Goal: Find specific page/section: Find specific page/section

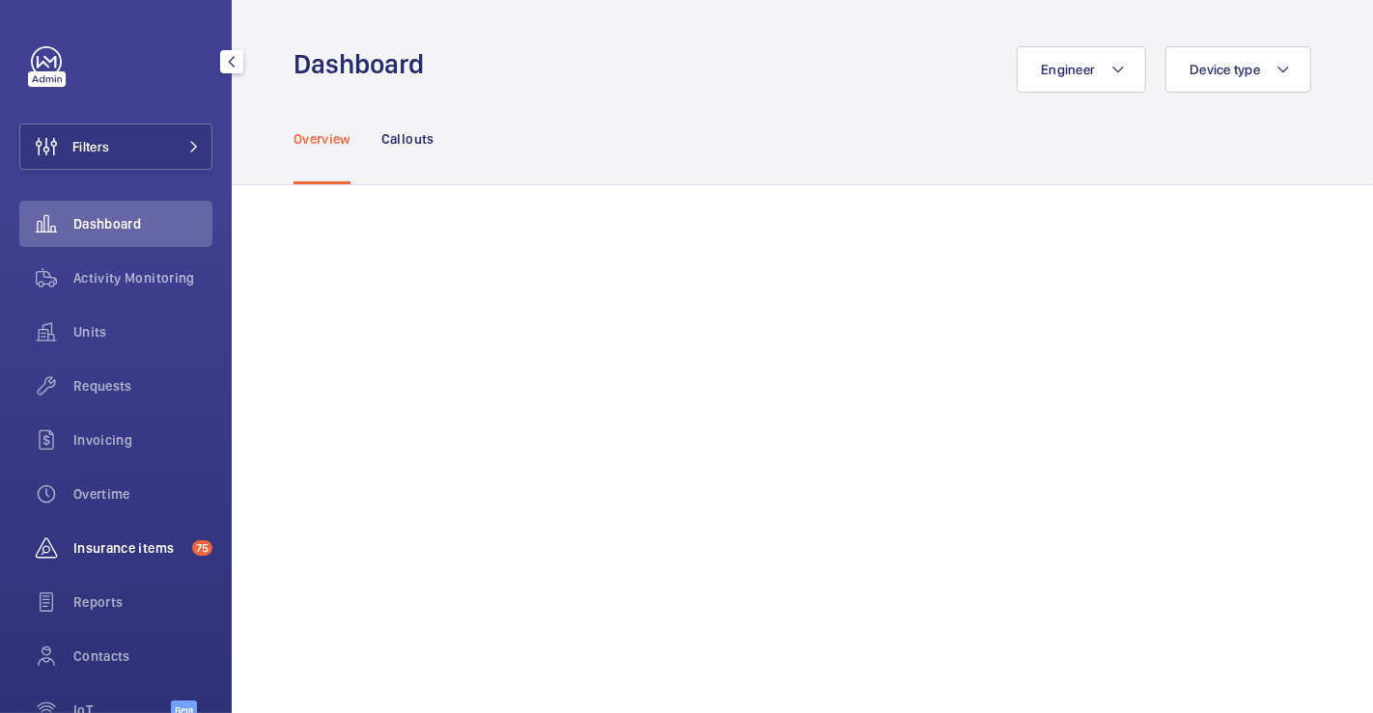
scroll to position [112, 0]
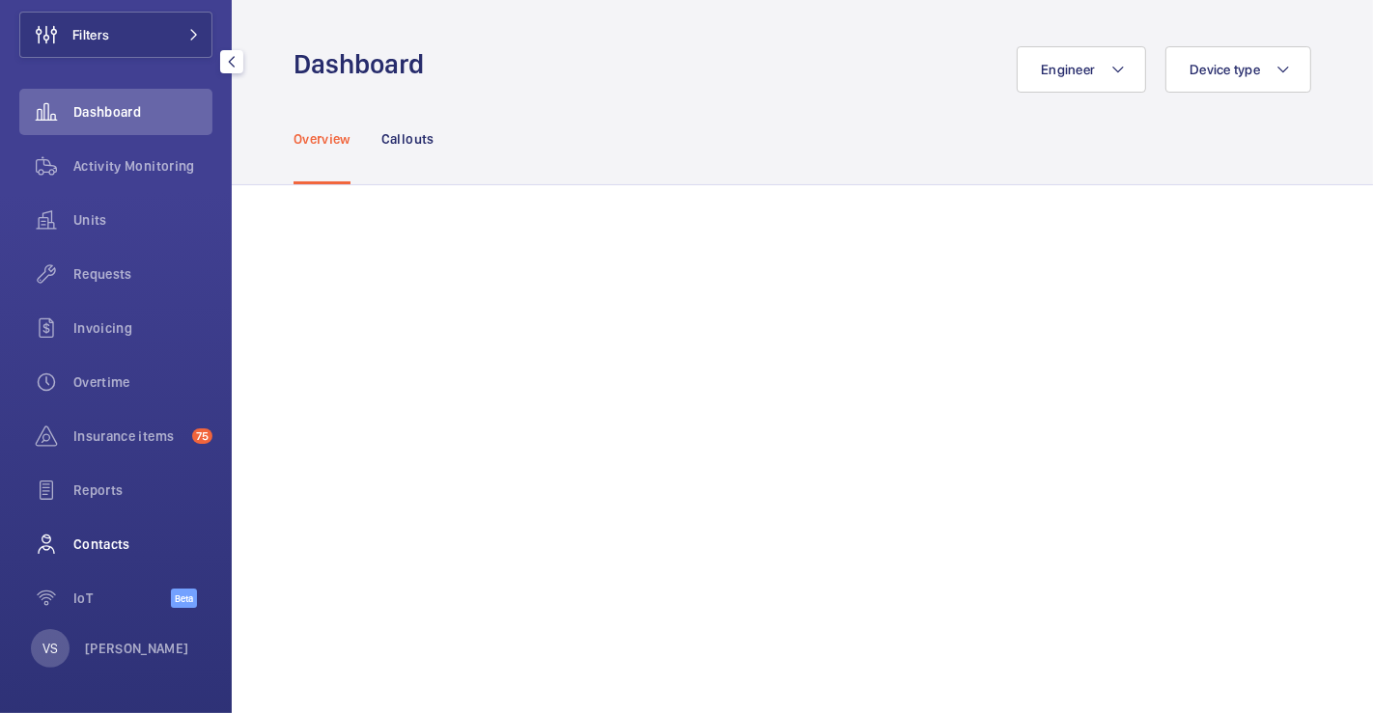
click at [115, 537] on span "Contacts" at bounding box center [142, 544] width 139 height 19
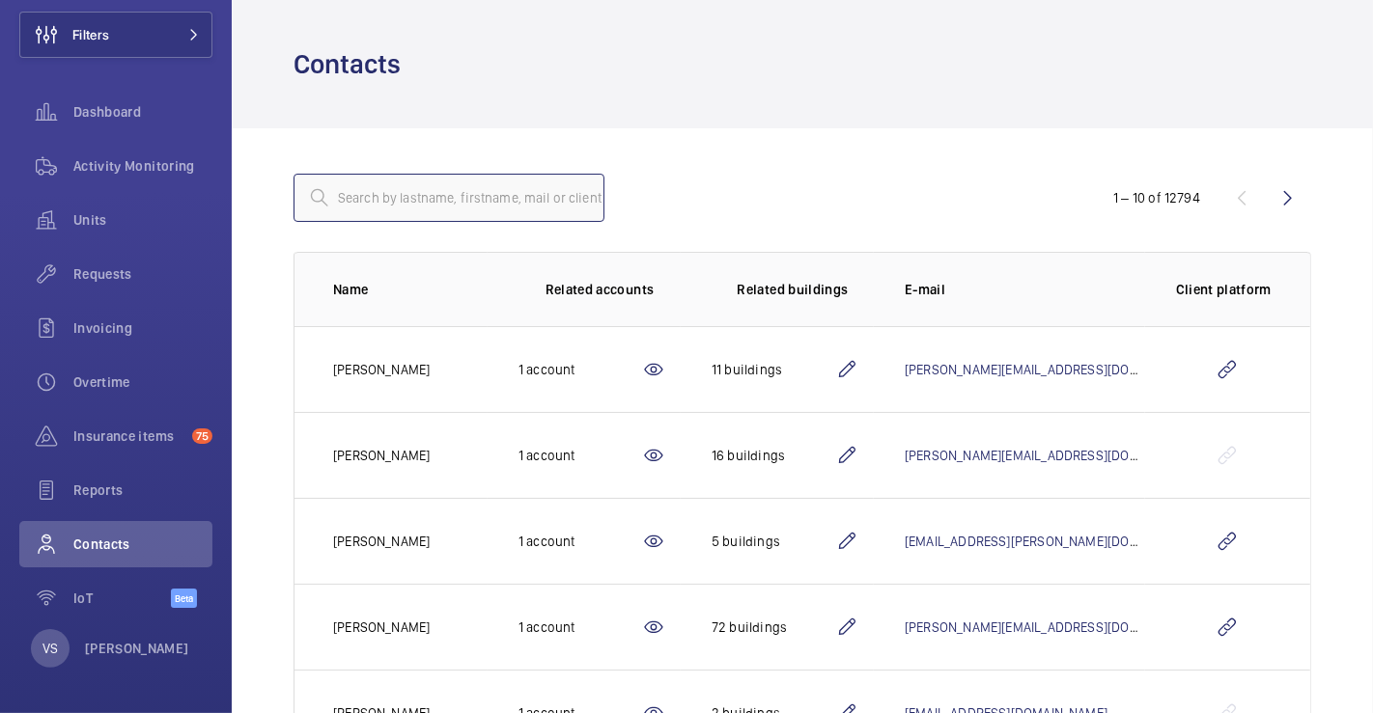
click at [573, 210] on input "text" at bounding box center [448, 198] width 311 height 48
click at [493, 200] on input "text" at bounding box center [448, 198] width 311 height 48
type input "wei"
